Goal: Information Seeking & Learning: Compare options

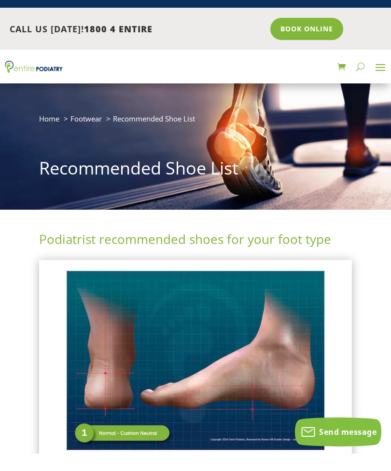
scroll to position [17, 0]
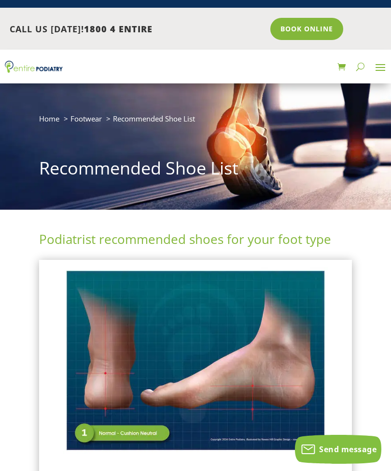
click at [160, 120] on span "Recommended Shoe List" at bounding box center [154, 119] width 82 height 10
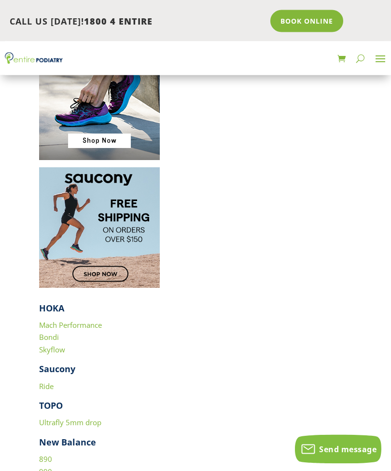
scroll to position [1806, 0]
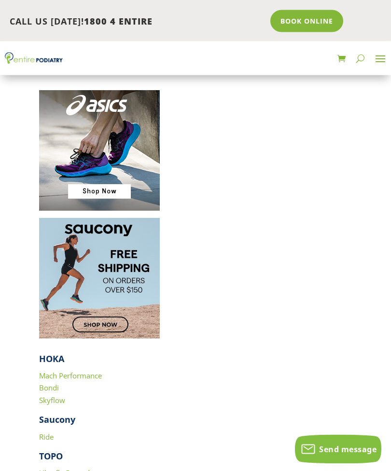
click at [49, 353] on strong "HOKA" at bounding box center [51, 359] width 25 height 12
click at [86, 371] on link "Mach Performance" at bounding box center [70, 376] width 63 height 10
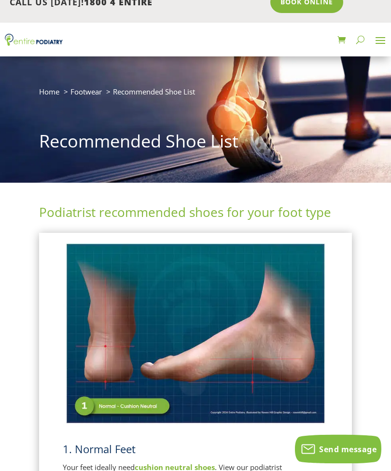
scroll to position [0, 0]
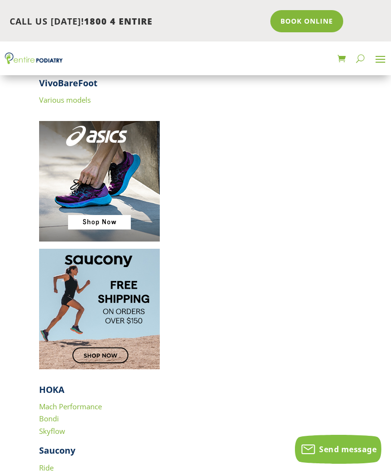
scroll to position [1775, 0]
click at [53, 414] on link "Bondi" at bounding box center [49, 419] width 20 height 10
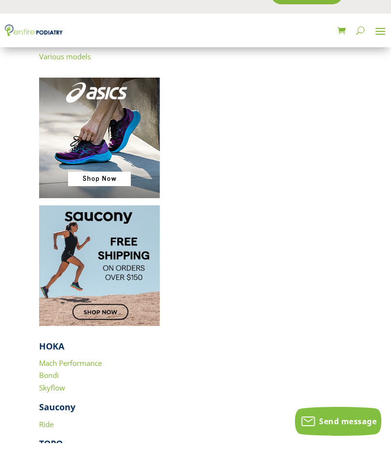
scroll to position [1864, 0]
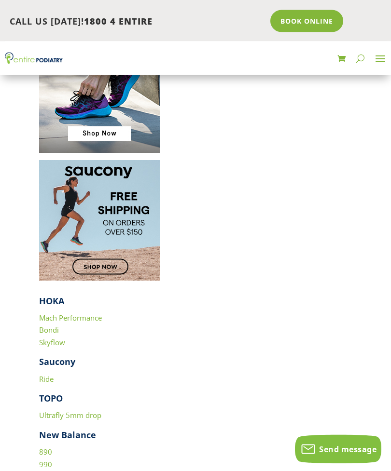
click at [56, 338] on link "Skyflow" at bounding box center [52, 343] width 26 height 10
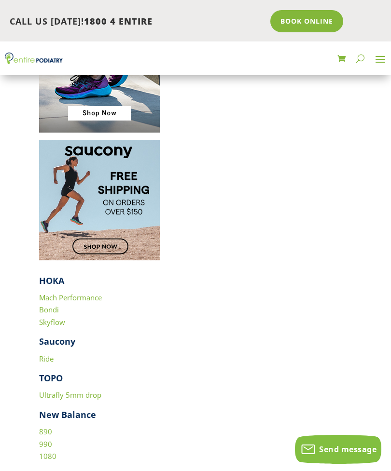
scroll to position [1884, 0]
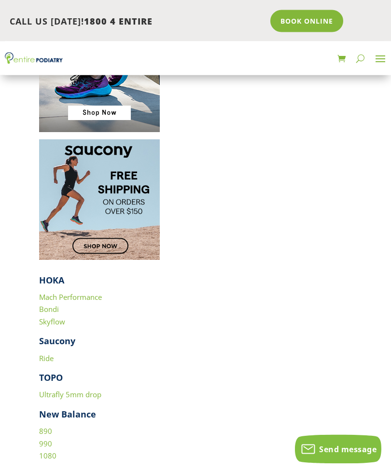
click at [91, 293] on link "Mach Performance" at bounding box center [70, 298] width 63 height 10
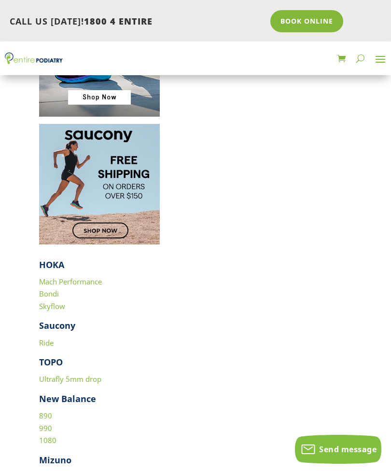
click at [53, 289] on link "Bondi" at bounding box center [49, 294] width 20 height 10
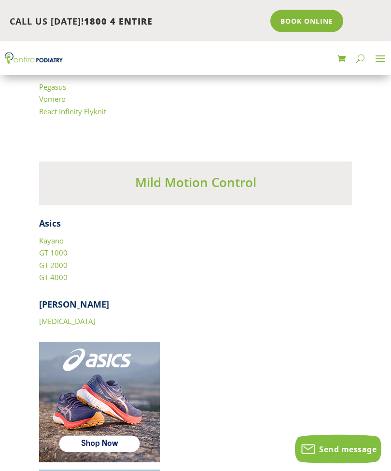
scroll to position [2363, 0]
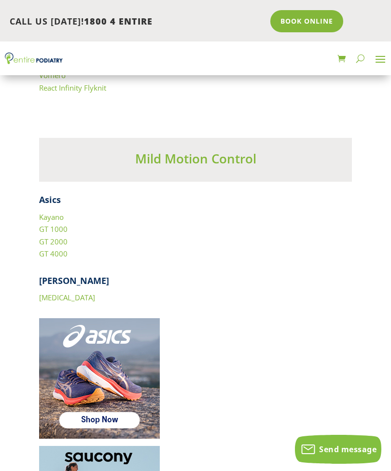
click at [58, 293] on link "[MEDICAL_DATA]" at bounding box center [67, 298] width 56 height 10
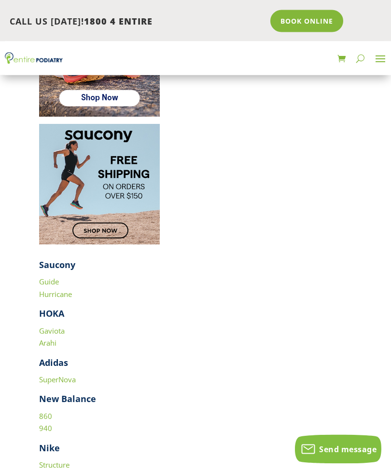
scroll to position [2685, 0]
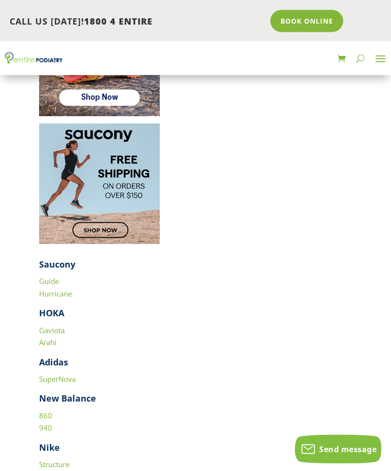
click at [57, 326] on link "Gaviota" at bounding box center [52, 331] width 26 height 10
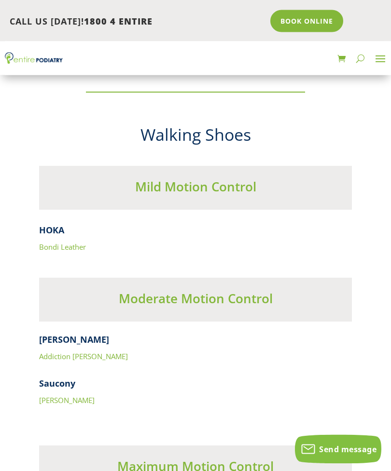
scroll to position [4956, 0]
click at [64, 242] on link "Bondi Leather" at bounding box center [62, 247] width 47 height 10
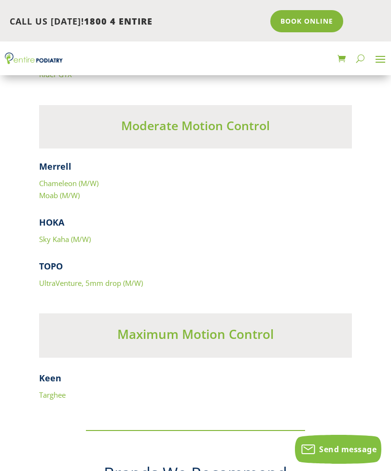
scroll to position [6816, 0]
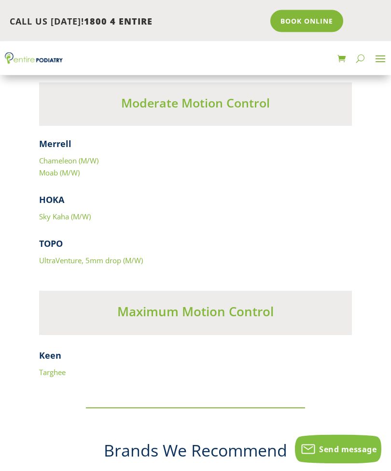
click at [57, 368] on link "Targhee" at bounding box center [52, 373] width 27 height 10
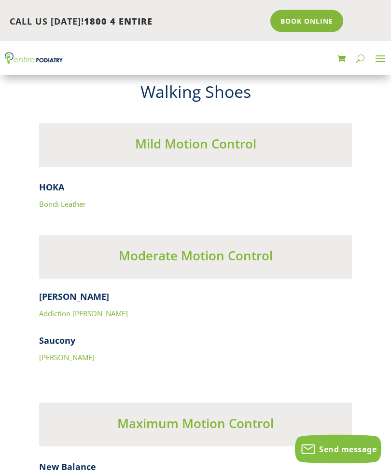
scroll to position [4999, 0]
click at [81, 461] on h4 "New Balance" at bounding box center [195, 469] width 312 height 17
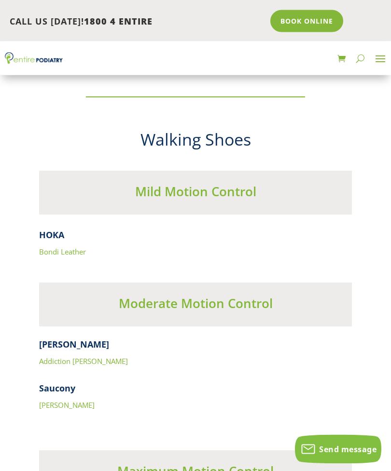
scroll to position [4932, 0]
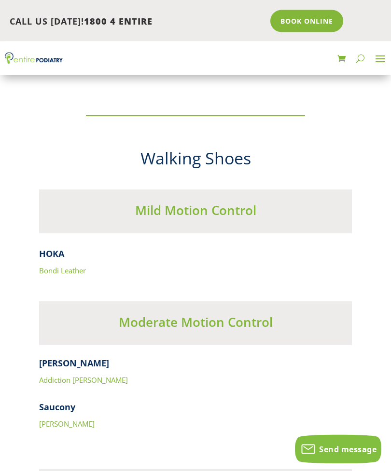
click at [64, 420] on link "[PERSON_NAME]" at bounding box center [66, 425] width 55 height 10
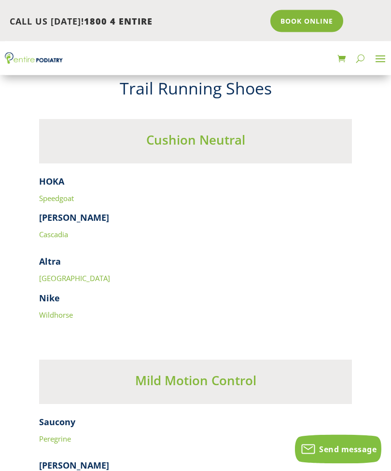
scroll to position [4336, 0]
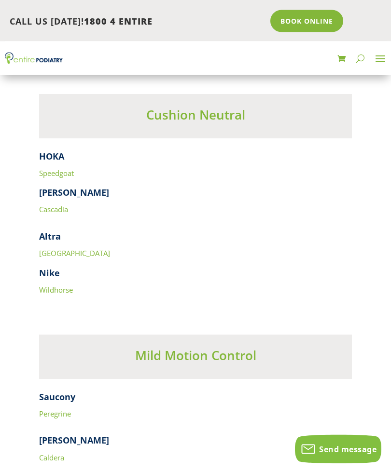
click at [68, 169] on link "Speedgoat" at bounding box center [56, 174] width 35 height 10
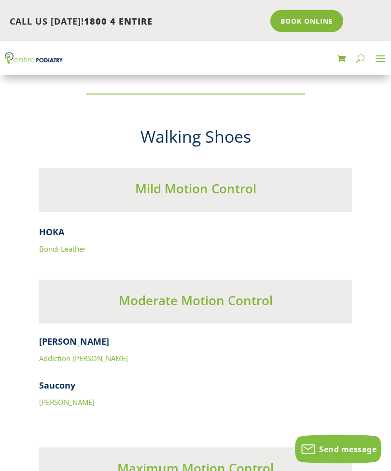
scroll to position [4954, 0]
click at [83, 353] on link "Addiction [PERSON_NAME]" at bounding box center [83, 358] width 89 height 10
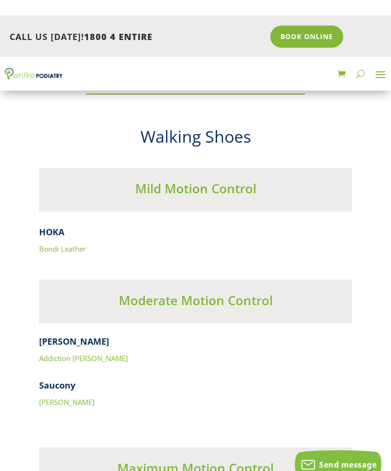
scroll to position [4954, 0]
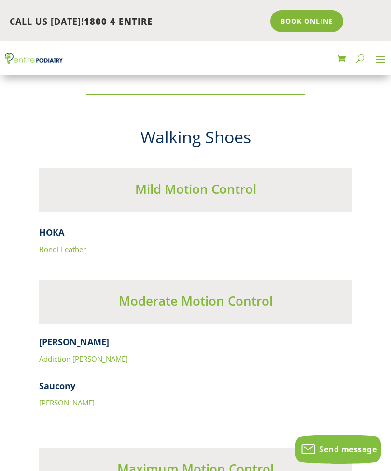
click at [72, 398] on link "[PERSON_NAME]" at bounding box center [66, 403] width 55 height 10
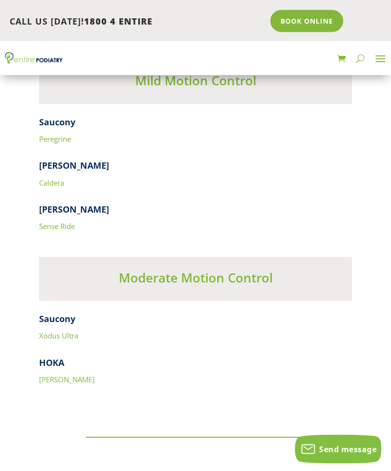
scroll to position [4625, 0]
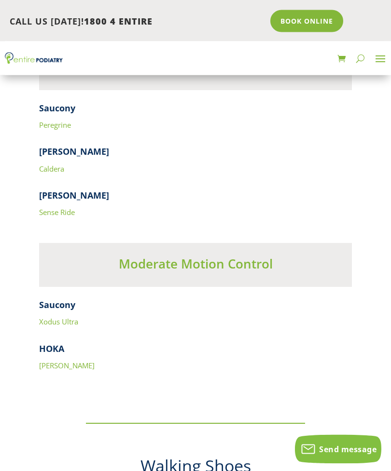
click at [52, 361] on link "[PERSON_NAME]" at bounding box center [66, 366] width 55 height 10
